Goal: Task Accomplishment & Management: Manage account settings

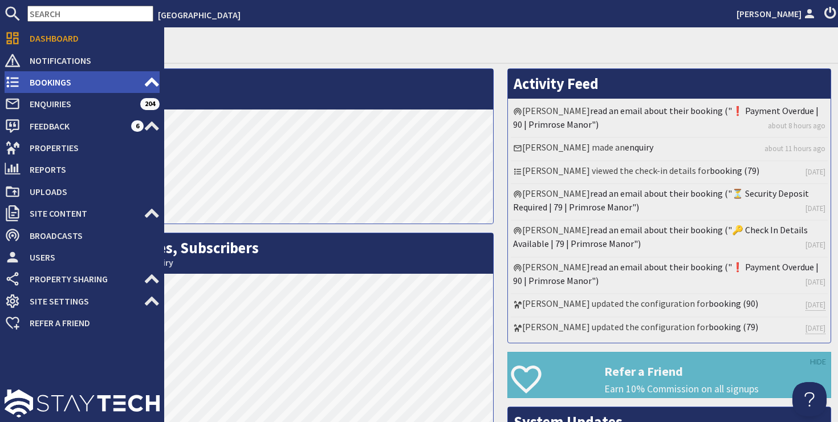
click at [65, 83] on span "Bookings" at bounding box center [82, 82] width 123 height 18
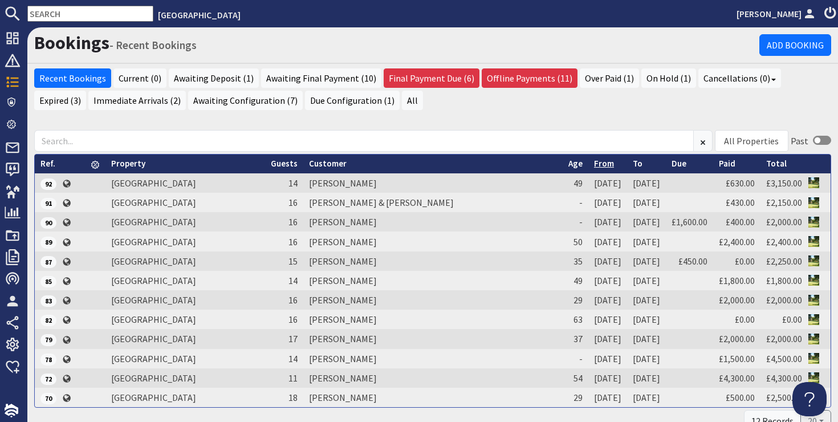
click at [594, 164] on link "From" at bounding box center [604, 163] width 20 height 11
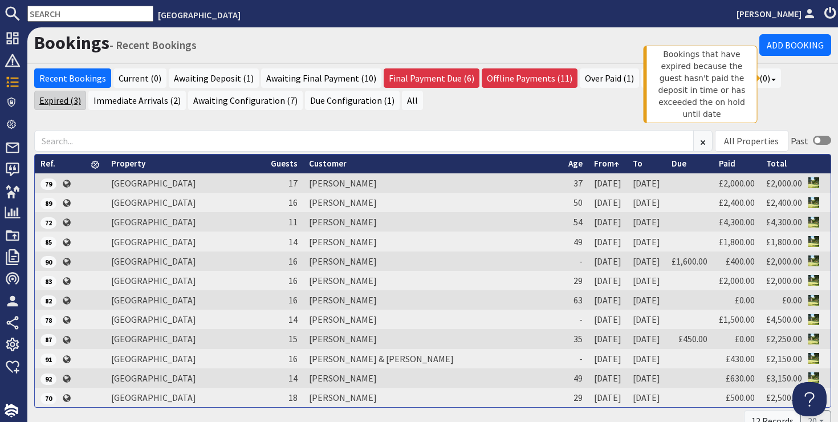
click at [86, 91] on link "Expired (3)" at bounding box center [60, 100] width 52 height 19
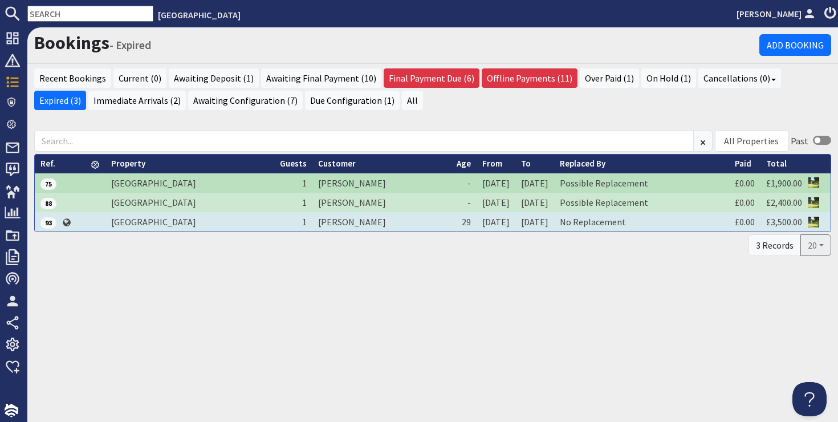
click at [325, 220] on td "[PERSON_NAME]" at bounding box center [381, 221] width 139 height 19
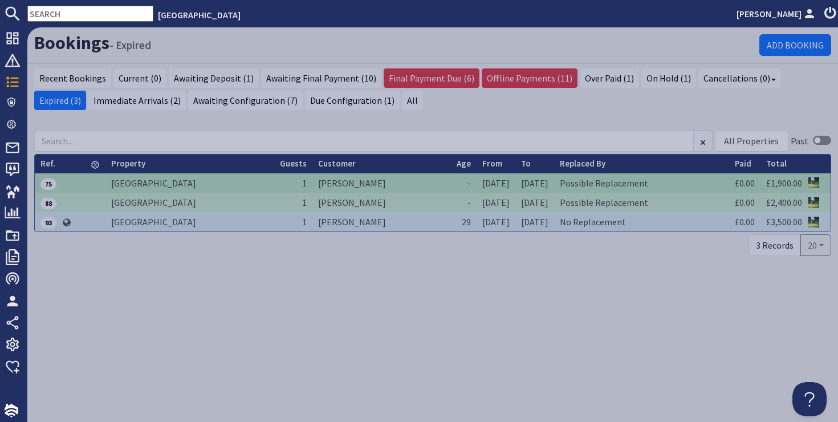
click at [325, 220] on td "[PERSON_NAME]" at bounding box center [381, 221] width 139 height 19
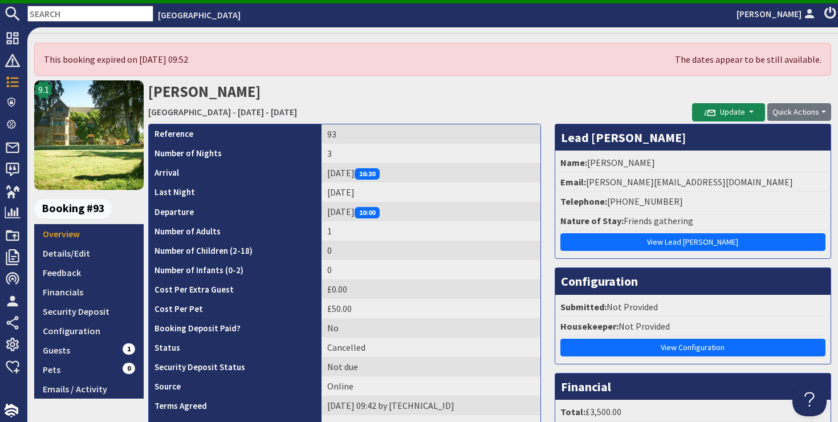
scroll to position [26, 0]
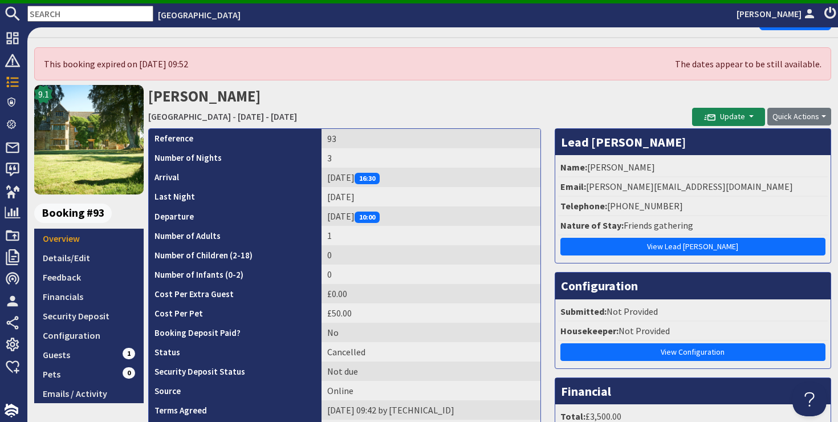
click at [347, 366] on td "Not due" at bounding box center [431, 371] width 219 height 19
